Goal: Share content

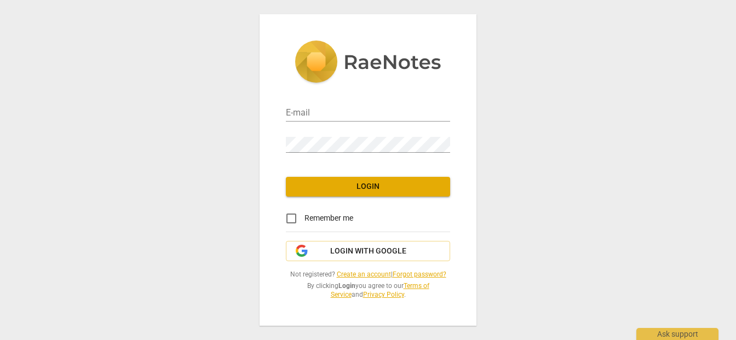
type input "[PERSON_NAME][EMAIL_ADDRESS][DOMAIN_NAME]"
click at [388, 183] on span "Login" at bounding box center [368, 186] width 147 height 11
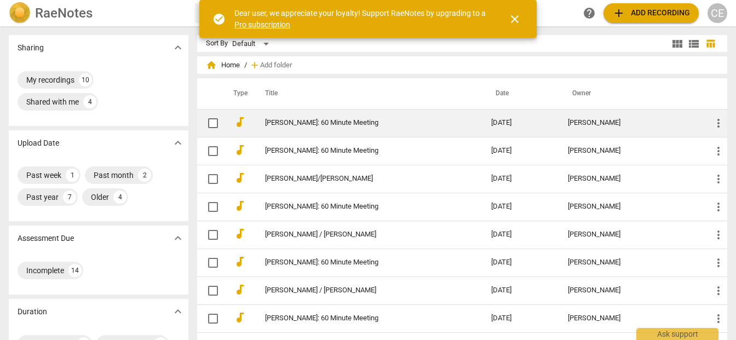
click at [283, 122] on link "[PERSON_NAME]: 60 Minute Meeting" at bounding box center [358, 123] width 187 height 8
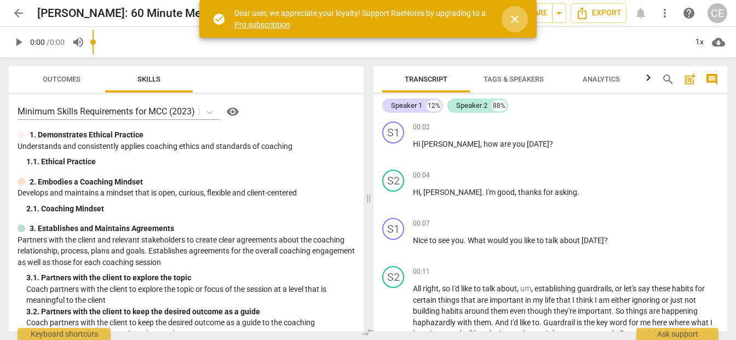
click at [514, 17] on span "close" at bounding box center [514, 19] width 13 height 13
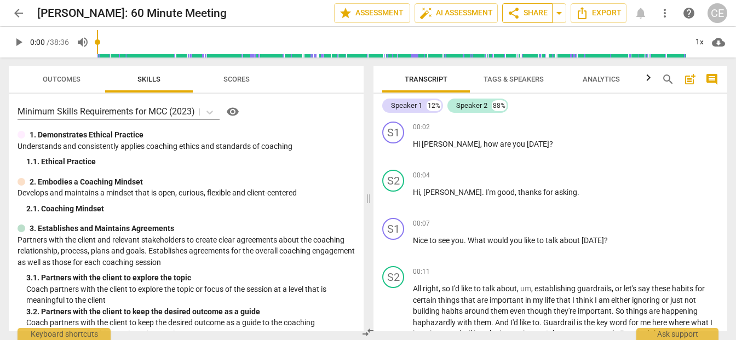
click at [530, 11] on span "share Share" at bounding box center [527, 13] width 41 height 13
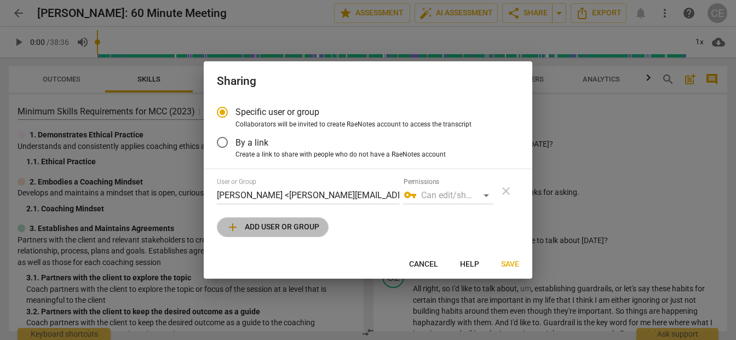
click at [274, 226] on span "add Add user or group" at bounding box center [272, 227] width 93 height 13
radio input "false"
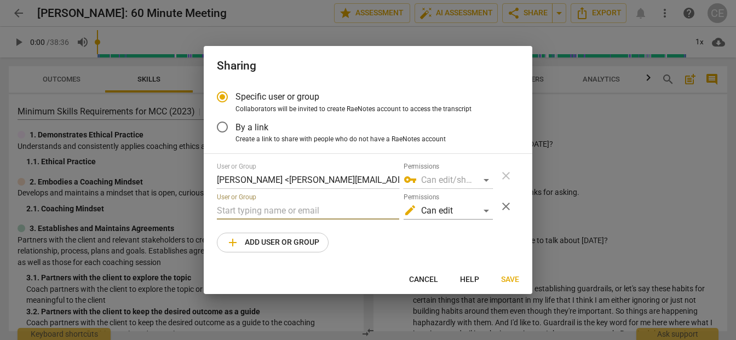
click at [241, 205] on input "text" at bounding box center [308, 211] width 182 height 18
type input "c"
paste input "[EMAIL_ADDRESS][DOMAIN_NAME]"
type input "[EMAIL_ADDRESS][DOMAIN_NAME]"
click at [513, 278] on span "Save" at bounding box center [510, 279] width 18 height 11
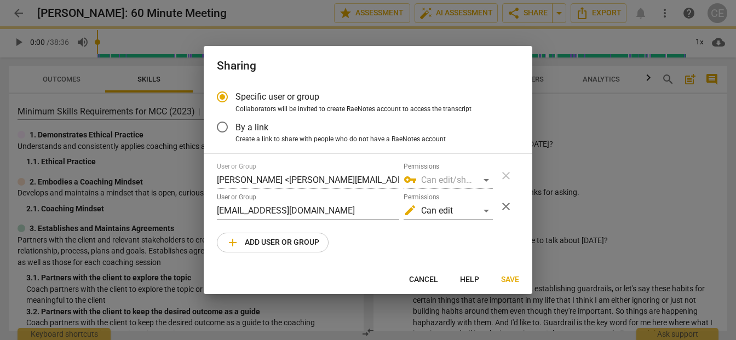
radio input "false"
type input "[PERSON_NAME] <[EMAIL_ADDRESS][DOMAIN_NAME]>"
